Goal: Navigation & Orientation: Understand site structure

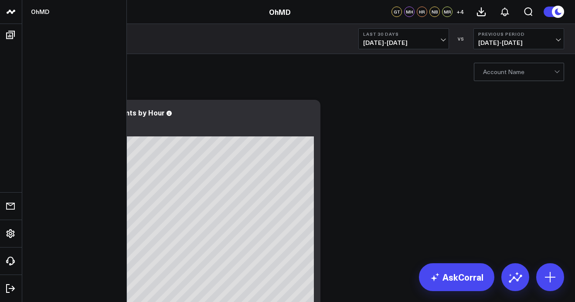
click at [8, 11] on icon at bounding box center [11, 12] width 10 height 10
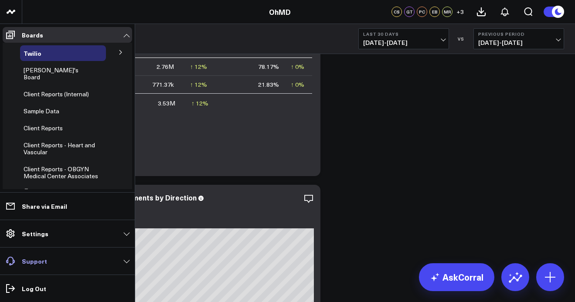
scroll to position [109, 0]
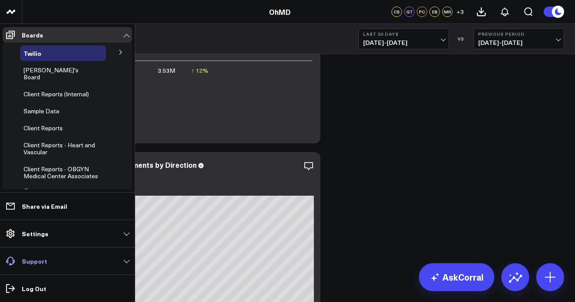
click at [53, 261] on link "Support" at bounding box center [67, 261] width 129 height 16
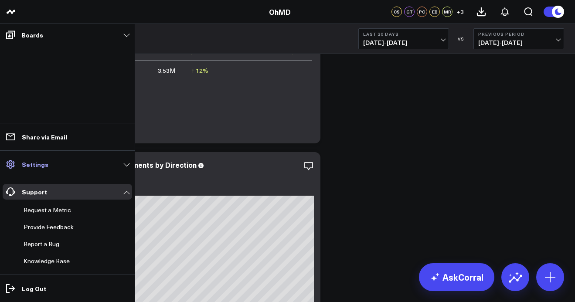
click at [54, 169] on link "Settings" at bounding box center [67, 164] width 129 height 16
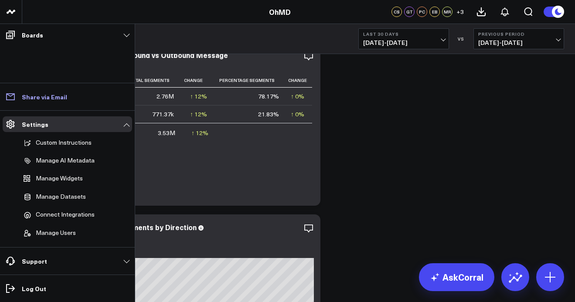
scroll to position [34, 0]
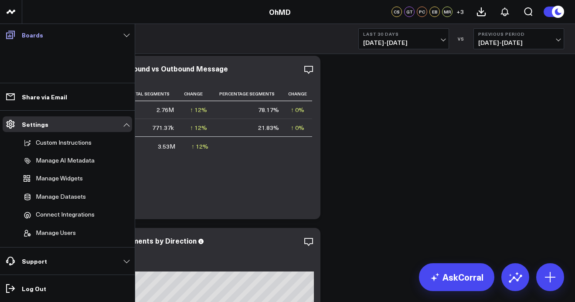
click at [46, 31] on link "Boards" at bounding box center [67, 35] width 129 height 16
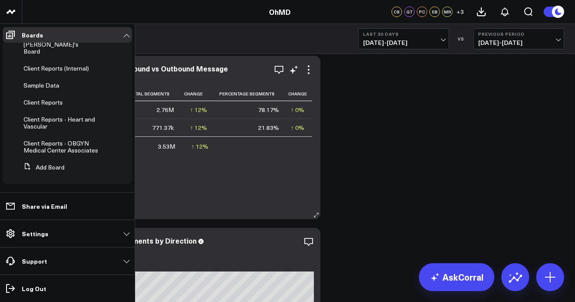
scroll to position [0, 0]
